Goal: Complete application form

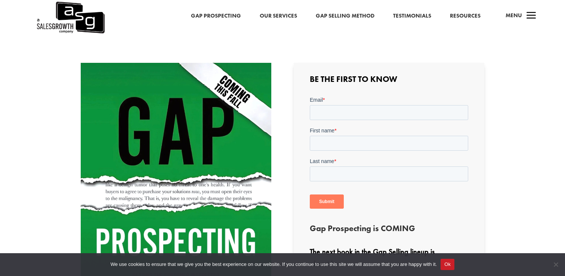
scroll to position [169, 0]
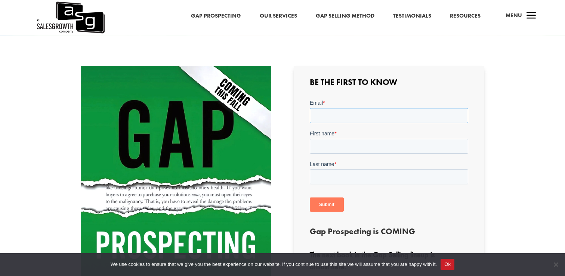
click at [345, 115] on input "Email *" at bounding box center [388, 115] width 158 height 15
type input "grant.duncan@hstpathways.com"
type input "Grant"
type input "Duncan"
click at [319, 208] on input "Submit" at bounding box center [326, 204] width 34 height 14
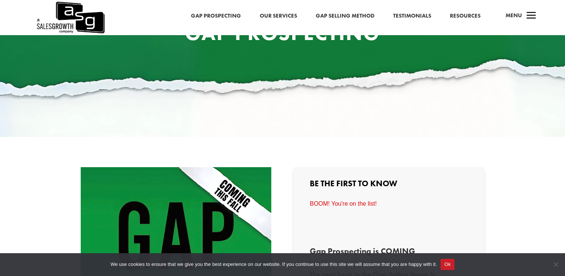
scroll to position [0, 0]
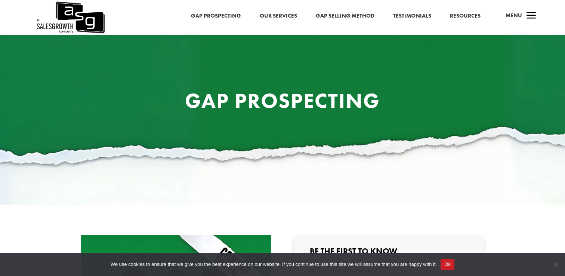
click at [233, 19] on link "Gap Prospecting" at bounding box center [216, 16] width 50 height 10
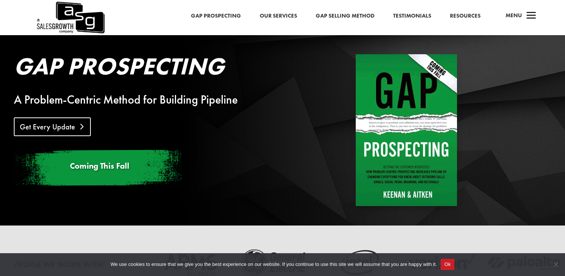
click at [77, 125] on link "Get Every Update" at bounding box center [52, 126] width 77 height 19
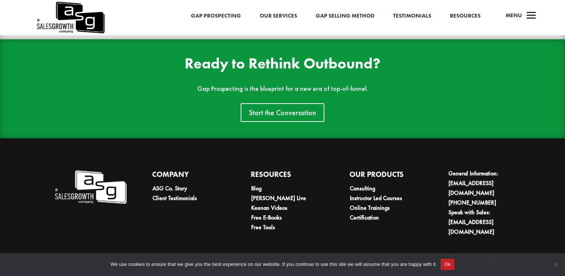
scroll to position [1687, 0]
